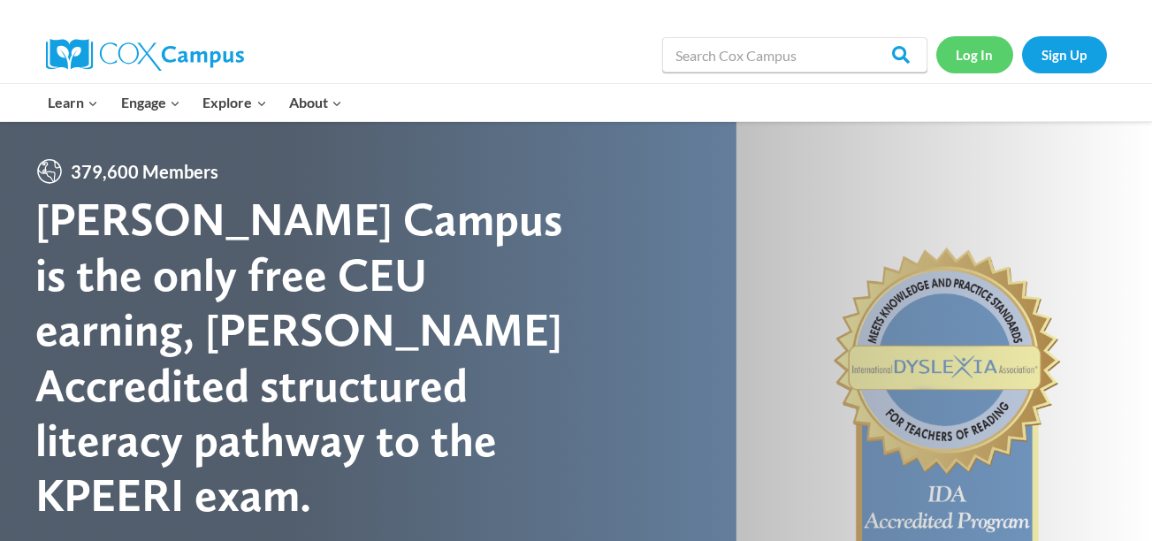
click at [961, 54] on link "Log In" at bounding box center [975, 54] width 77 height 36
click at [964, 57] on link "Log In" at bounding box center [975, 54] width 77 height 36
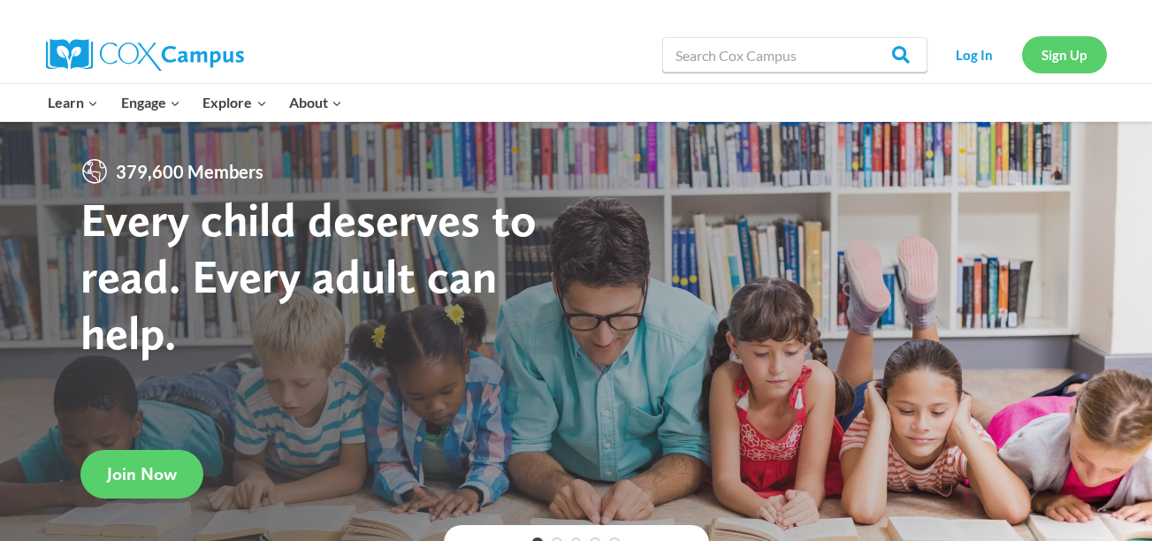
click at [1054, 54] on link "Sign Up" at bounding box center [1064, 54] width 85 height 36
